Goal: Task Accomplishment & Management: Use online tool/utility

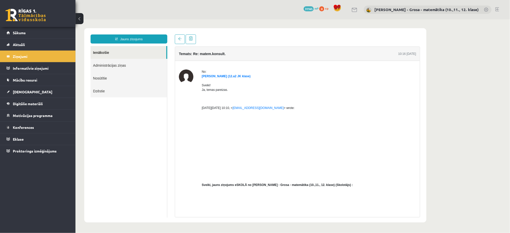
click at [131, 58] on link "Ienākošie" at bounding box center [128, 52] width 76 height 13
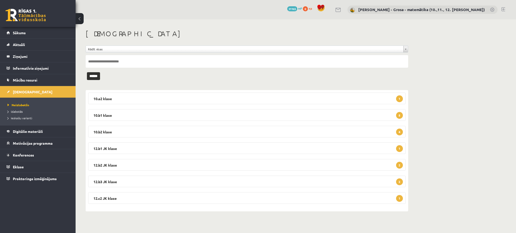
click at [141, 65] on input "text" at bounding box center [247, 61] width 322 height 13
click at [25, 112] on link "Izlabotās" at bounding box center [39, 111] width 63 height 5
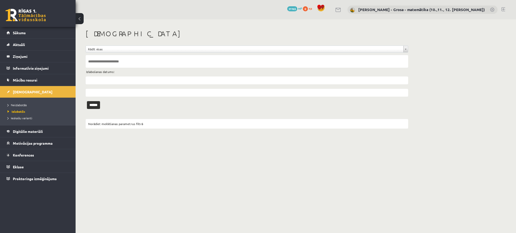
click at [107, 64] on input "text" at bounding box center [247, 61] width 322 height 13
click at [87, 101] on input "******" at bounding box center [93, 105] width 13 height 8
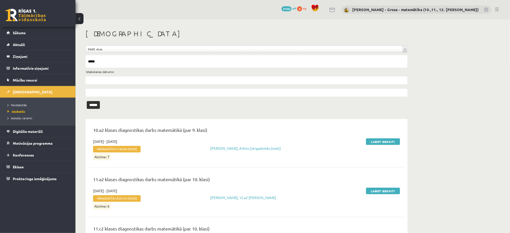
click at [86, 62] on input "*****" at bounding box center [247, 61] width 322 height 13
type input "**********"
click at [87, 101] on input "******" at bounding box center [93, 105] width 13 height 8
click at [116, 77] on input "text" at bounding box center [247, 81] width 322 height 8
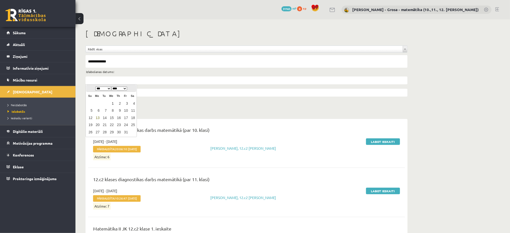
click at [112, 104] on link "1" at bounding box center [111, 103] width 7 height 7
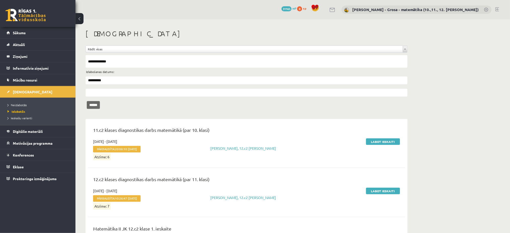
click at [96, 104] on input "******" at bounding box center [93, 105] width 13 height 8
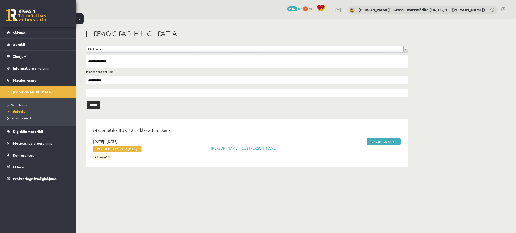
click at [102, 80] on input "**********" at bounding box center [247, 81] width 322 height 8
click at [107, 88] on select "*** *** *** *** *** *** *** *** *** *** *** ***" at bounding box center [103, 89] width 16 height 4
click at [99, 103] on link "1" at bounding box center [97, 103] width 7 height 7
type input "**********"
click at [91, 103] on input "******" at bounding box center [93, 105] width 13 height 8
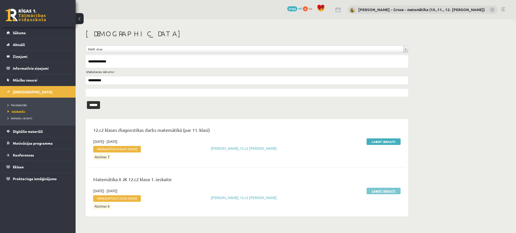
click at [386, 191] on link "Labot ieskaiti" at bounding box center [383, 191] width 34 height 7
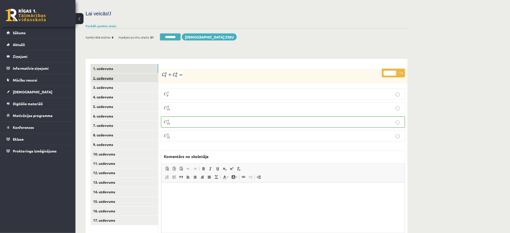
click at [124, 74] on link "2. uzdevums" at bounding box center [125, 78] width 68 height 9
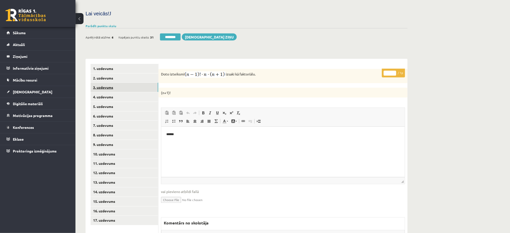
click at [116, 83] on link "3. uzdevums" at bounding box center [125, 87] width 68 height 9
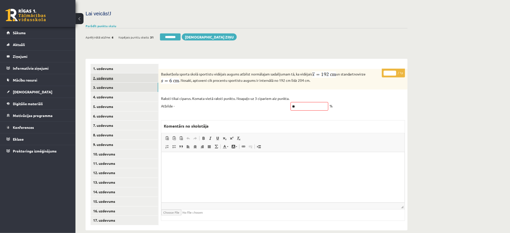
click at [121, 74] on link "2. uzdevums" at bounding box center [125, 78] width 68 height 9
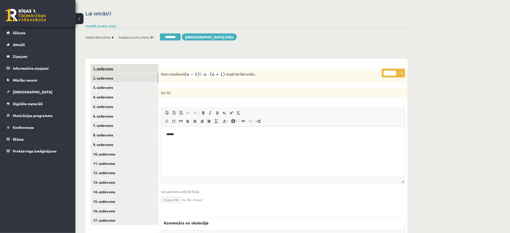
click at [122, 64] on link "1. uzdevums" at bounding box center [125, 68] width 68 height 9
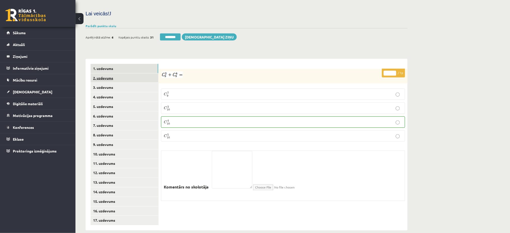
click at [124, 74] on link "2. uzdevums" at bounding box center [125, 78] width 68 height 9
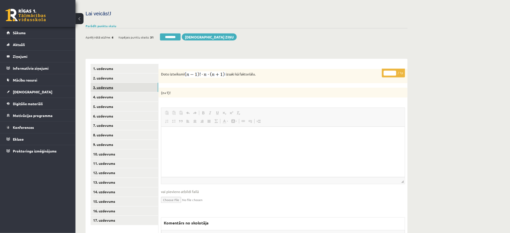
click at [150, 83] on link "3. uzdevums" at bounding box center [125, 87] width 68 height 9
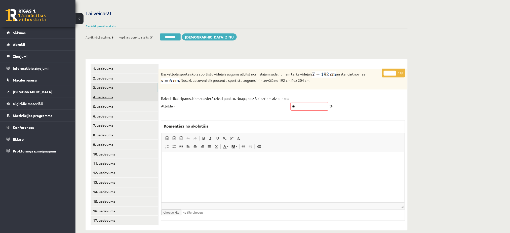
click at [153, 92] on link "4. uzdevums" at bounding box center [125, 96] width 68 height 9
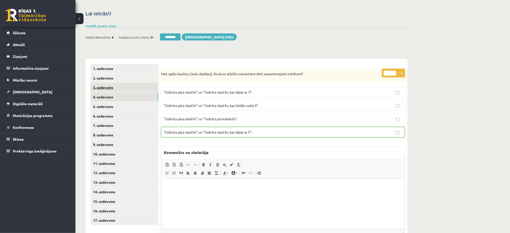
click at [152, 83] on link "3. uzdevums" at bounding box center [125, 87] width 68 height 9
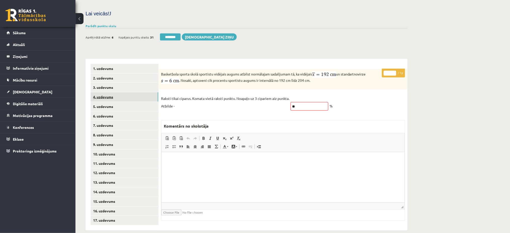
click at [131, 92] on link "4. uzdevums" at bounding box center [125, 96] width 68 height 9
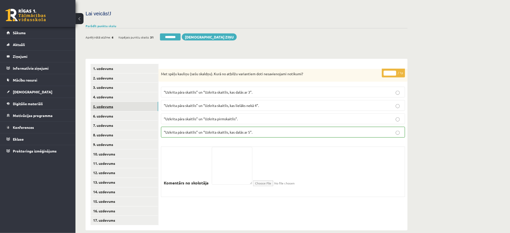
click at [131, 102] on link "5. uzdevums" at bounding box center [125, 106] width 68 height 9
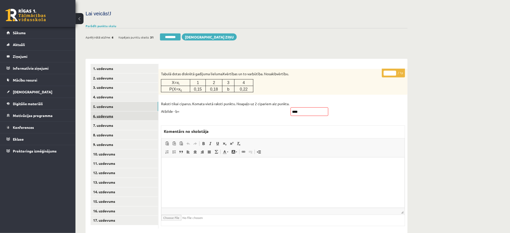
click at [132, 112] on link "6. uzdevums" at bounding box center [125, 116] width 68 height 9
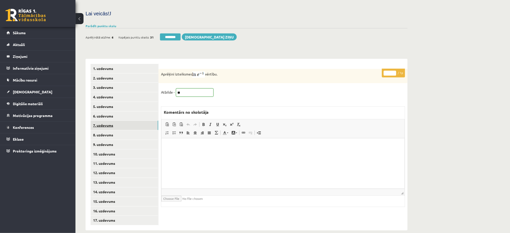
click at [129, 121] on link "7. uzdevums" at bounding box center [125, 125] width 68 height 9
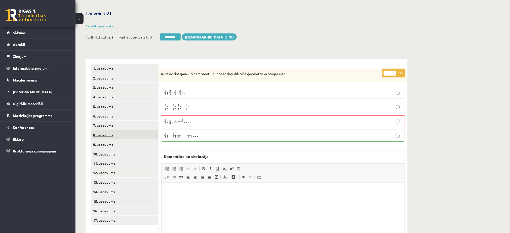
click at [96, 130] on link "8. uzdevums" at bounding box center [125, 134] width 68 height 9
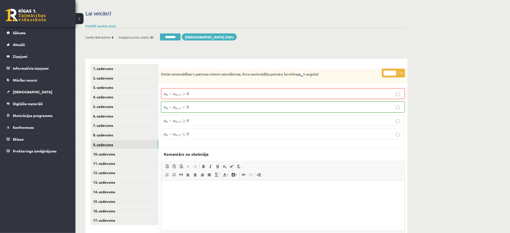
click at [133, 140] on link "9. uzdevums" at bounding box center [125, 144] width 68 height 9
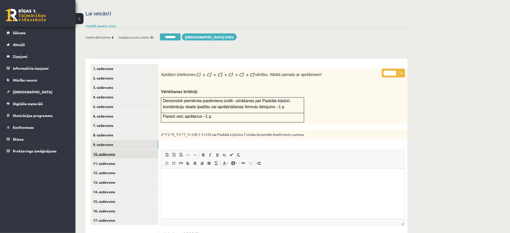
click at [135, 150] on link "10. uzdevums" at bounding box center [125, 154] width 68 height 9
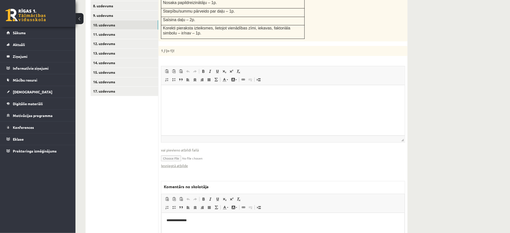
scroll to position [373, 0]
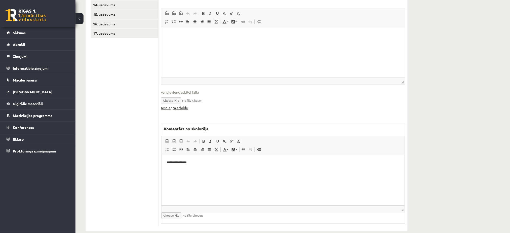
click at [186, 105] on link "Iesniegtā atbilde" at bounding box center [174, 107] width 27 height 5
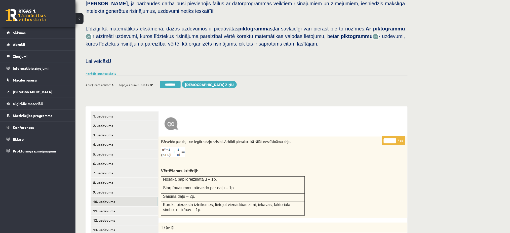
scroll to position [239, 0]
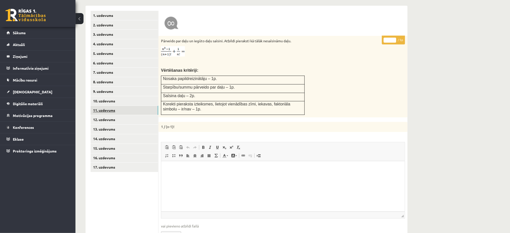
click at [121, 106] on link "11. uzdevums" at bounding box center [125, 110] width 68 height 9
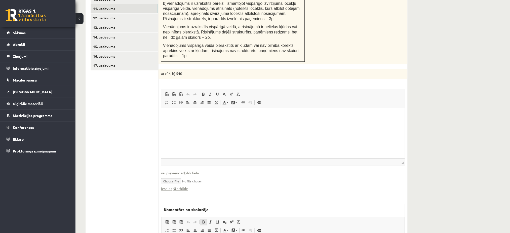
scroll to position [373, 0]
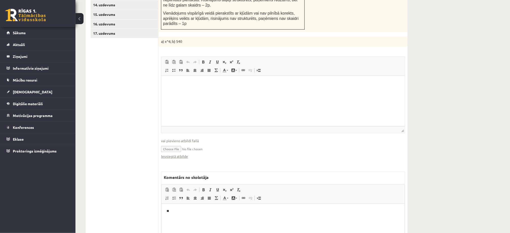
click at [185, 146] on fieldset "Rich Text Editor, wiswyg-editor-user-answer-47433781964920 Editor toolbars Past…" at bounding box center [283, 111] width 244 height 108
click at [184, 154] on link "Iesniegtā atbilde" at bounding box center [174, 156] width 27 height 5
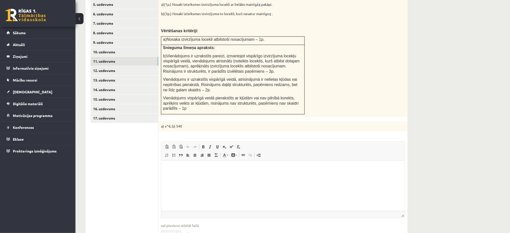
scroll to position [239, 0]
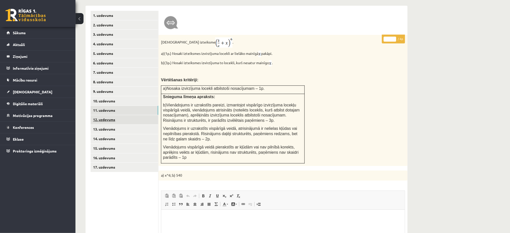
click at [127, 115] on link "12. uzdevums" at bounding box center [125, 119] width 68 height 9
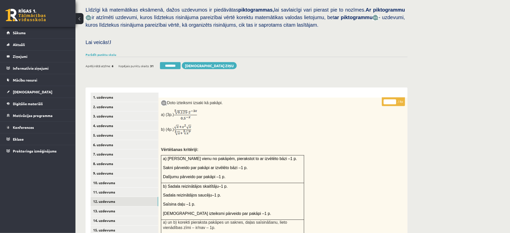
scroll to position [106, 0]
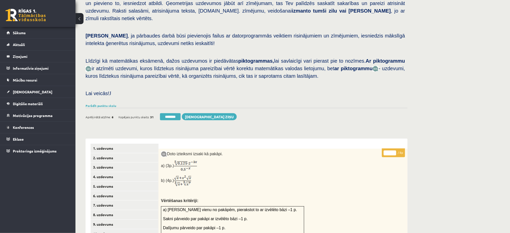
click at [310, 215] on div "Doto izteiksmi izsaki kā pakāpi. a) (3p.) b) (4p.) Vērtēšanas kritēriji: a) Pār…" at bounding box center [283, 218] width 249 height 139
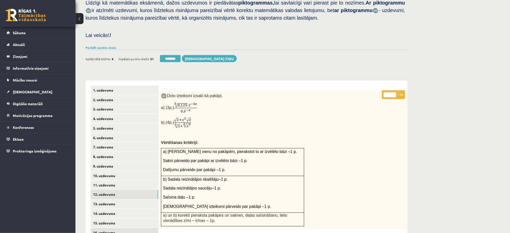
scroll to position [207, 0]
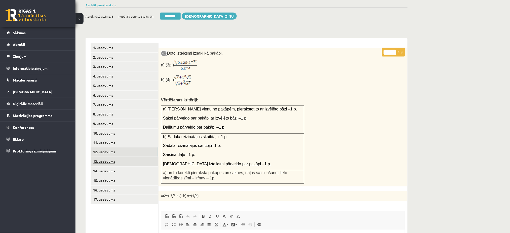
click at [135, 157] on link "13. uzdevums" at bounding box center [125, 161] width 68 height 9
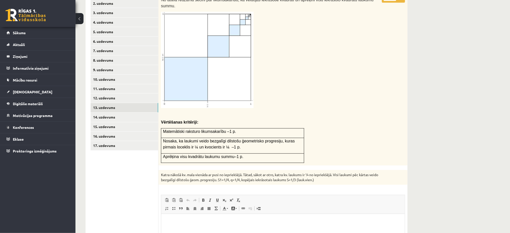
scroll to position [200, 0]
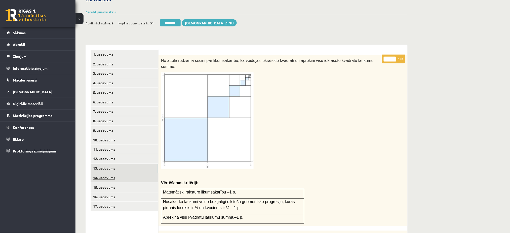
click at [122, 174] on link "14. uzdevums" at bounding box center [125, 178] width 68 height 9
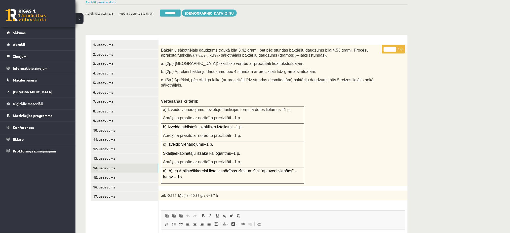
scroll to position [239, 0]
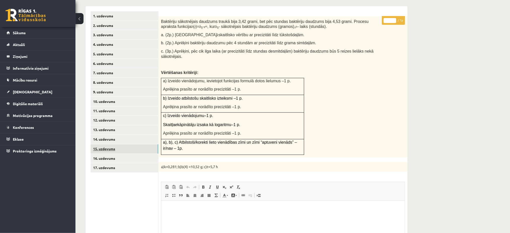
click at [123, 145] on link "15. uzdevums" at bounding box center [125, 149] width 68 height 9
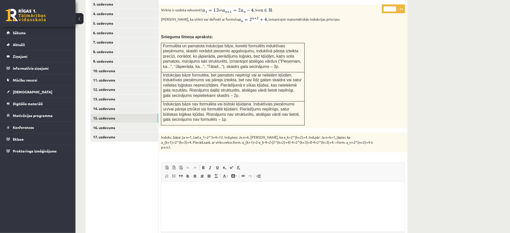
scroll to position [319, 0]
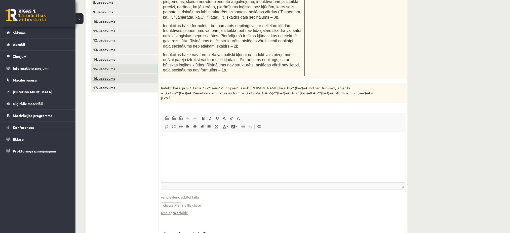
click at [139, 74] on link "16. uzdevums" at bounding box center [125, 78] width 68 height 9
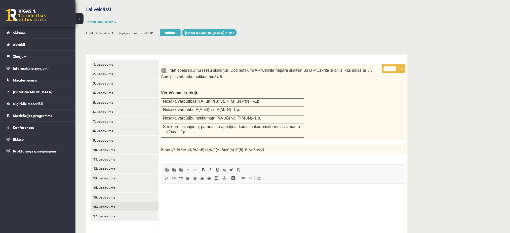
scroll to position [281, 0]
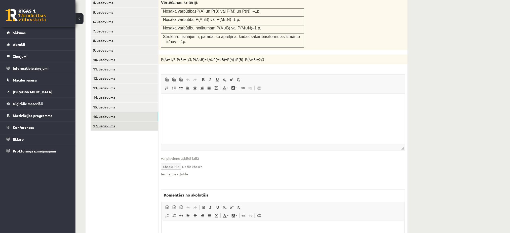
click at [123, 122] on link "17. uzdevums" at bounding box center [125, 126] width 68 height 9
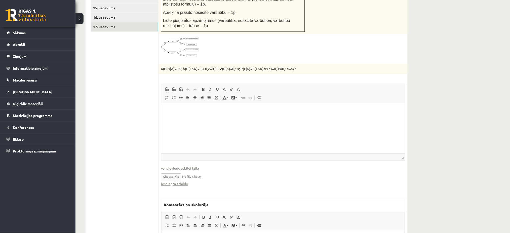
scroll to position [422, 0]
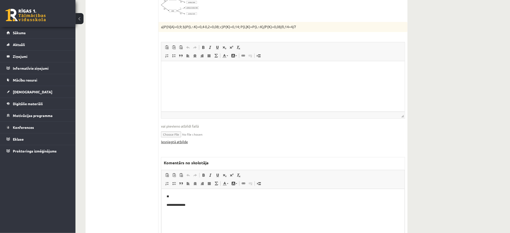
click at [181, 139] on link "Iesniegtā atbilde" at bounding box center [174, 141] width 27 height 5
